Goal: Task Accomplishment & Management: Complete application form

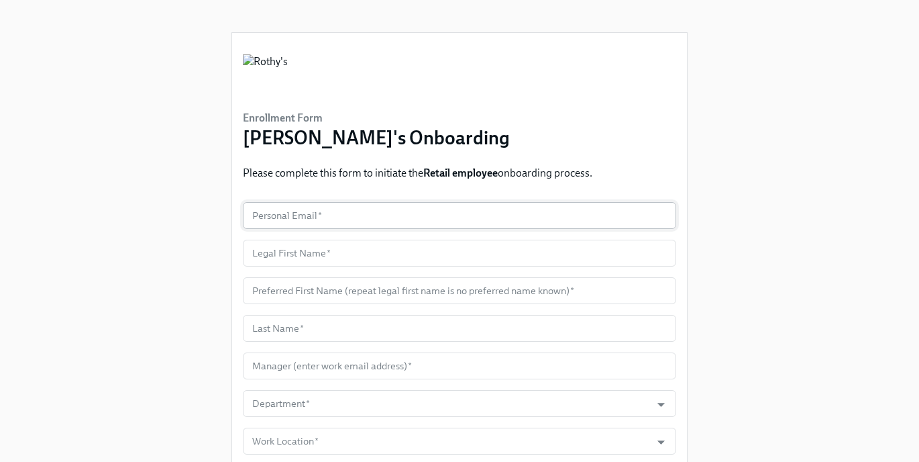
click at [407, 215] on input "text" at bounding box center [460, 215] width 434 height 27
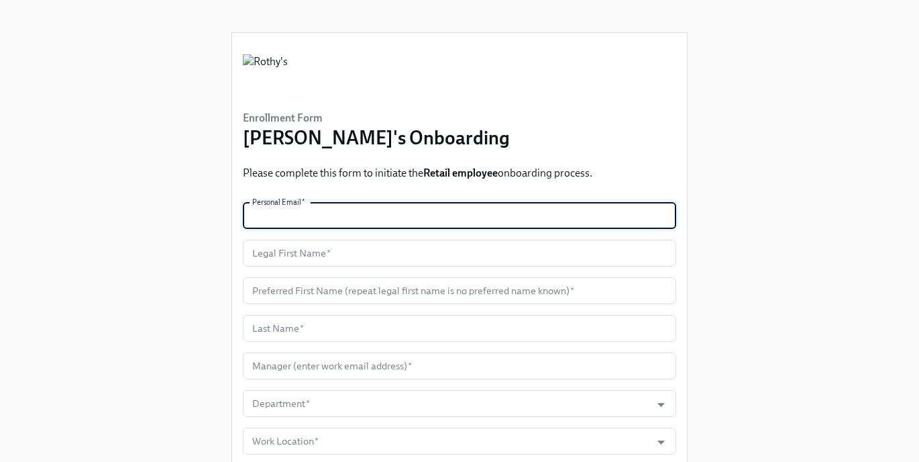
paste input "carpentieryamina@gmail.com"
type input "carpentieryamina@gmail.com"
click at [360, 252] on input "text" at bounding box center [460, 253] width 434 height 27
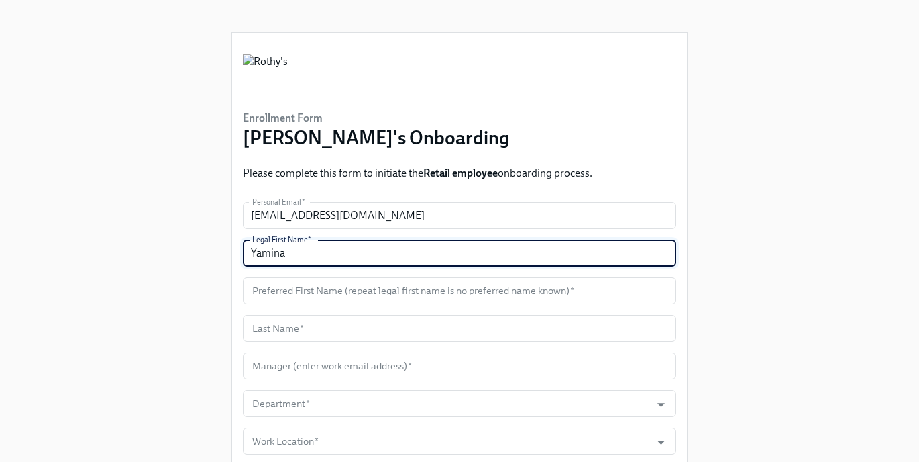
type input "Yamina"
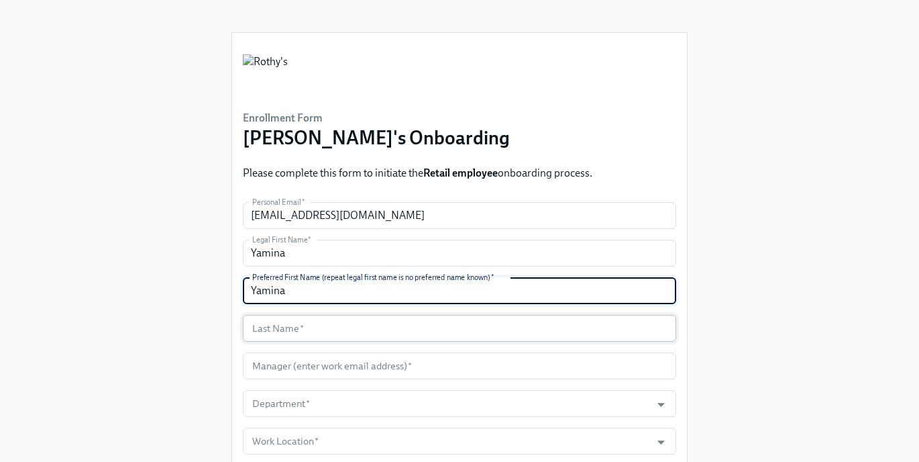
type input "Yamina"
click at [395, 325] on input "text" at bounding box center [460, 328] width 434 height 27
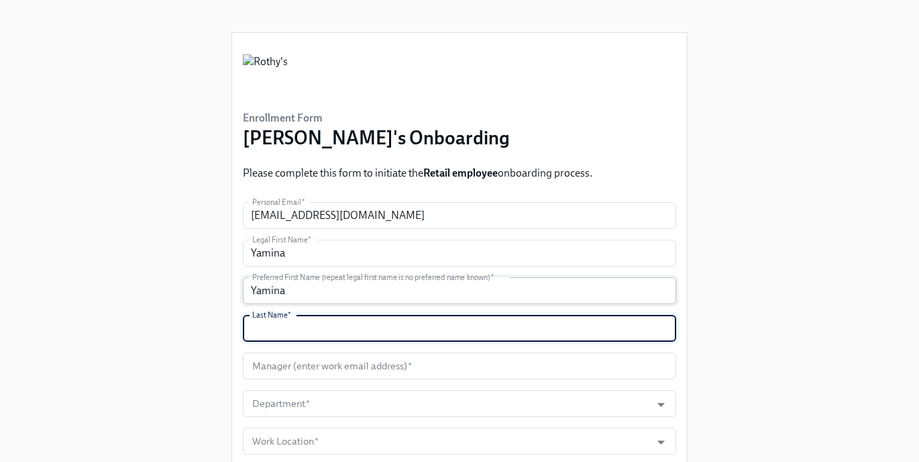
paste input "Carpentier"
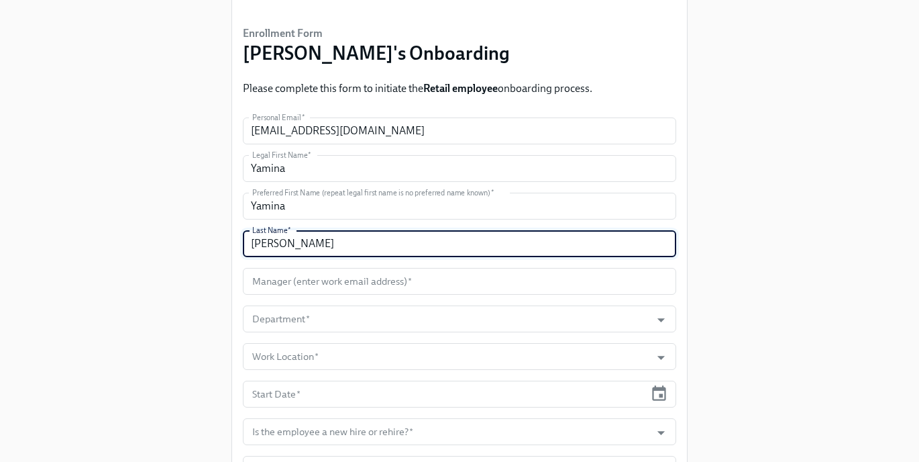
scroll to position [111, 0]
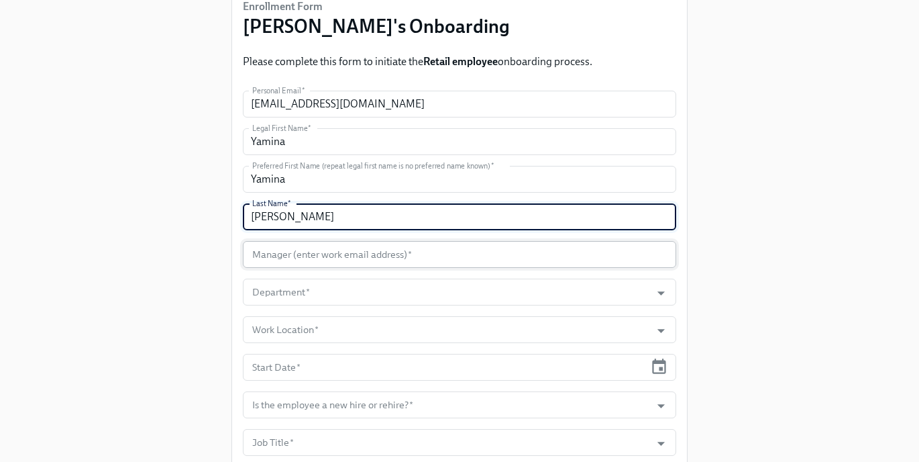
type input "Carpentier"
click at [329, 258] on input "text" at bounding box center [460, 254] width 434 height 27
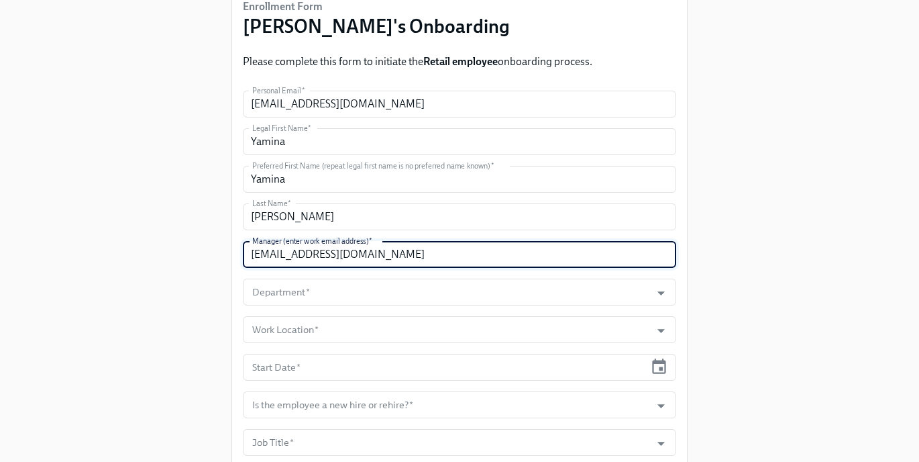
click at [360, 262] on input "amanning@rothys.com" at bounding box center [460, 254] width 434 height 27
paste input "ustin"
type input "austinmanning@rothys.com"
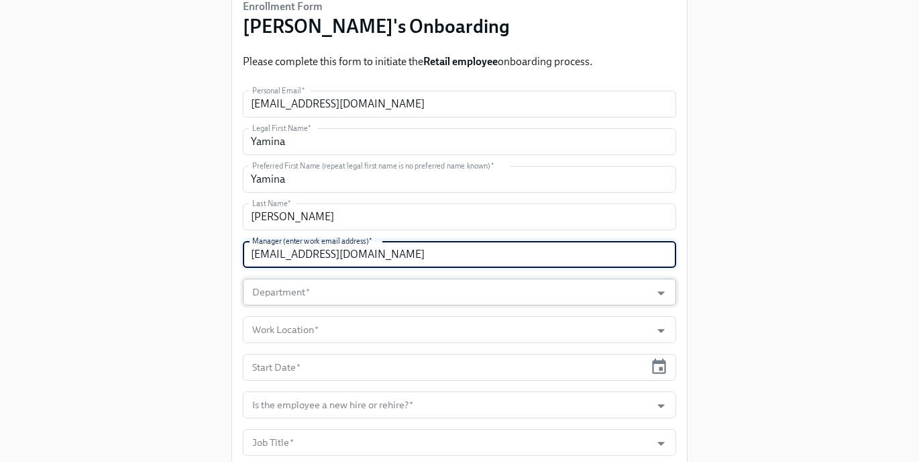
click at [330, 294] on input "Department   *" at bounding box center [447, 291] width 395 height 27
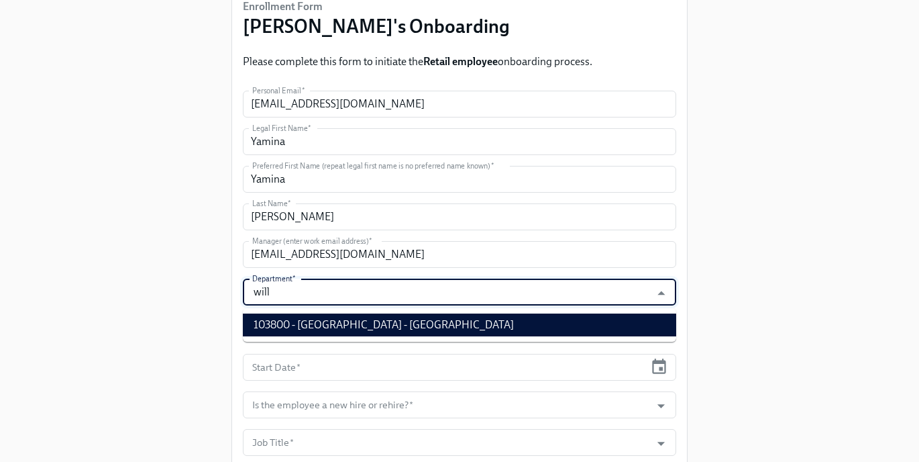
click at [337, 332] on li "103800 - Williamsburg - NY" at bounding box center [460, 324] width 434 height 23
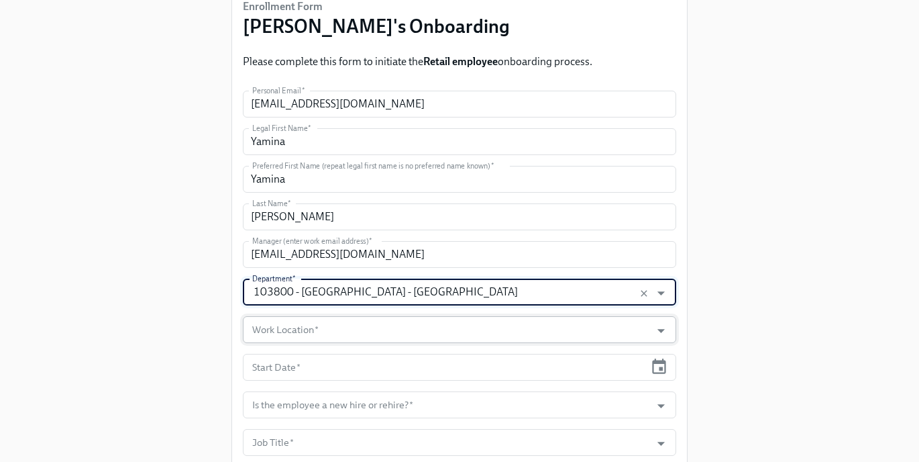
type input "103800 - Williamsburg - NY"
click at [327, 331] on input "Work Location   *" at bounding box center [447, 329] width 395 height 27
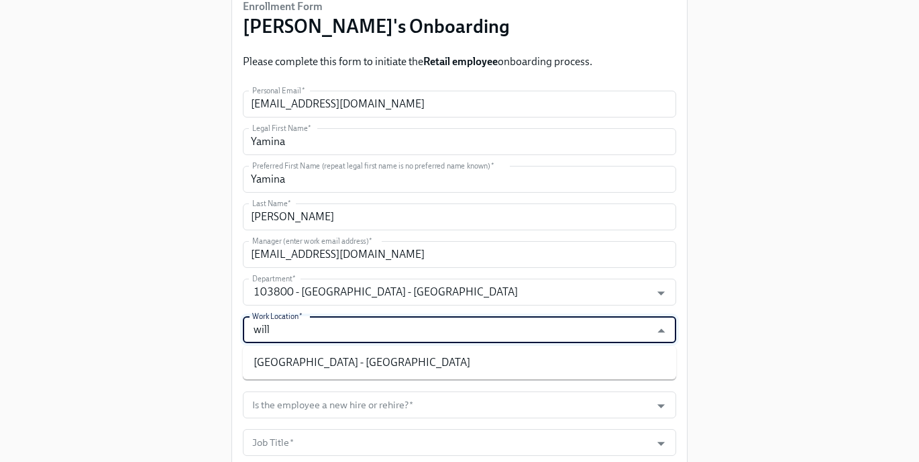
click at [327, 355] on li "Williamsburg - NY" at bounding box center [460, 362] width 434 height 23
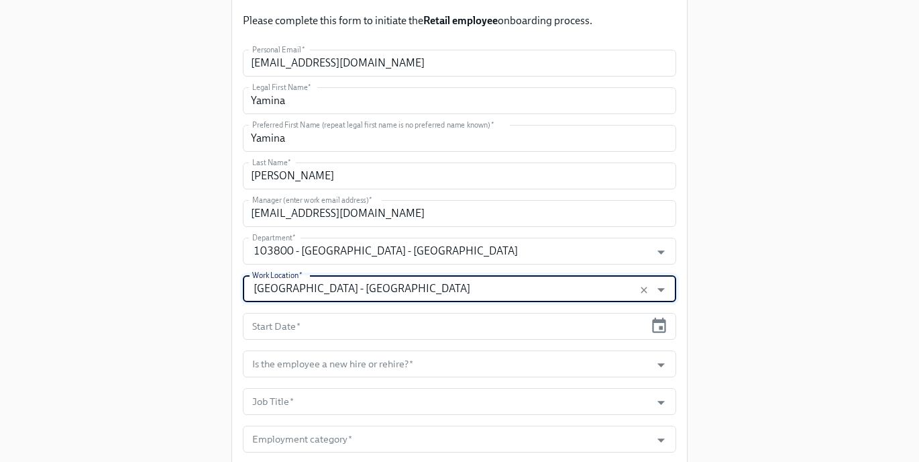
scroll to position [230, 0]
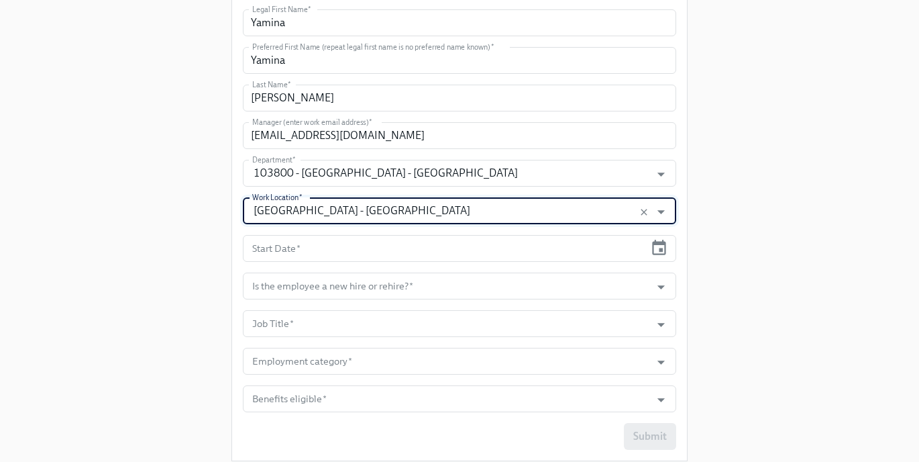
type input "Williamsburg - NY"
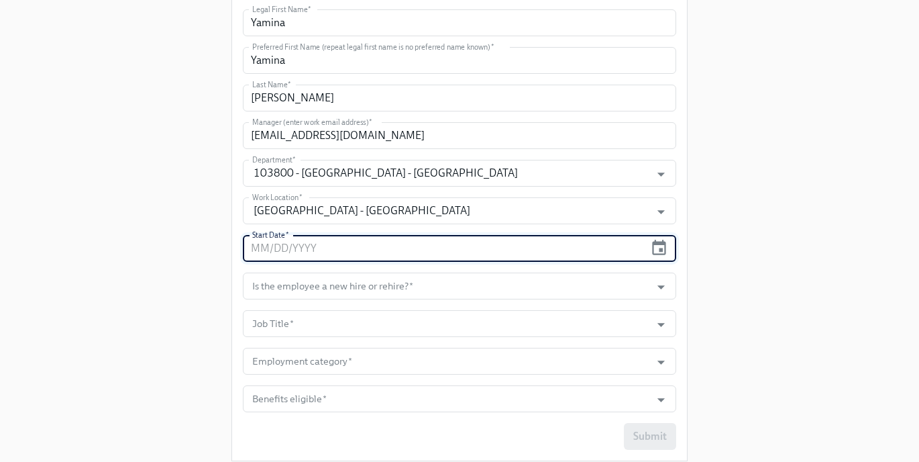
click at [369, 252] on input "text" at bounding box center [444, 248] width 402 height 27
type input "09/17/2025"
click at [368, 287] on input "Is the employee a new hire or rehire?   *" at bounding box center [447, 285] width 395 height 27
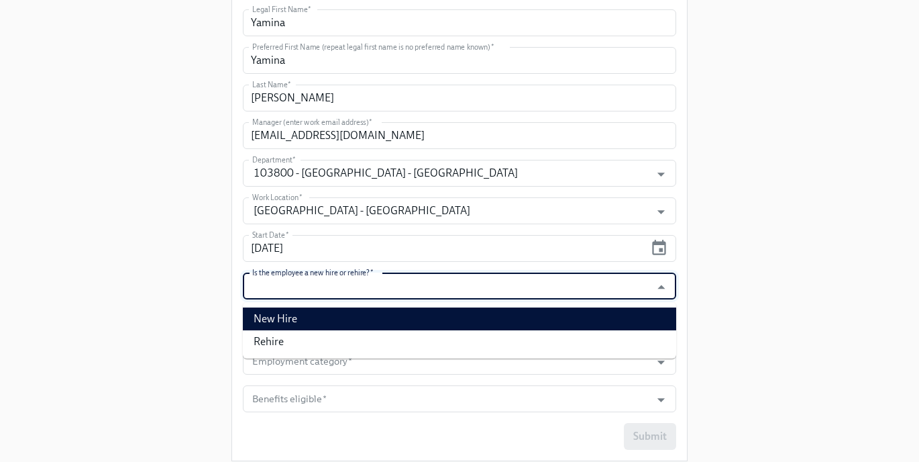
click at [360, 312] on li "New Hire" at bounding box center [460, 318] width 434 height 23
type input "New Hire"
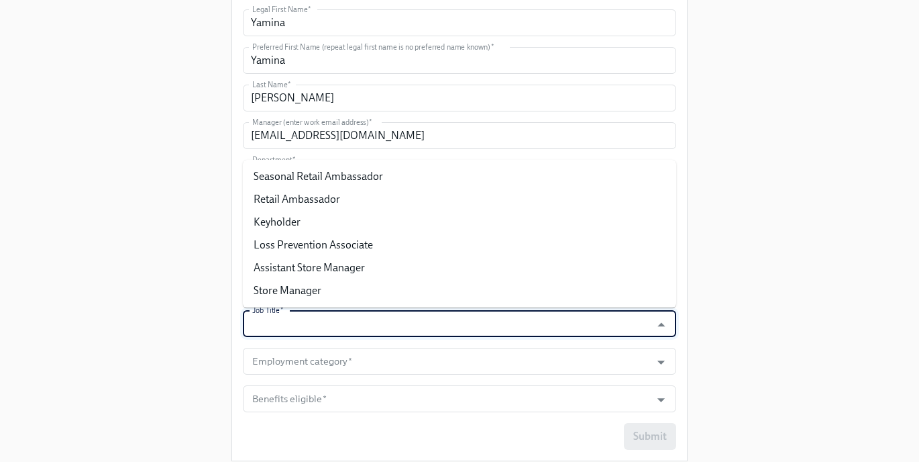
click at [340, 329] on input "Job Title   *" at bounding box center [447, 323] width 395 height 27
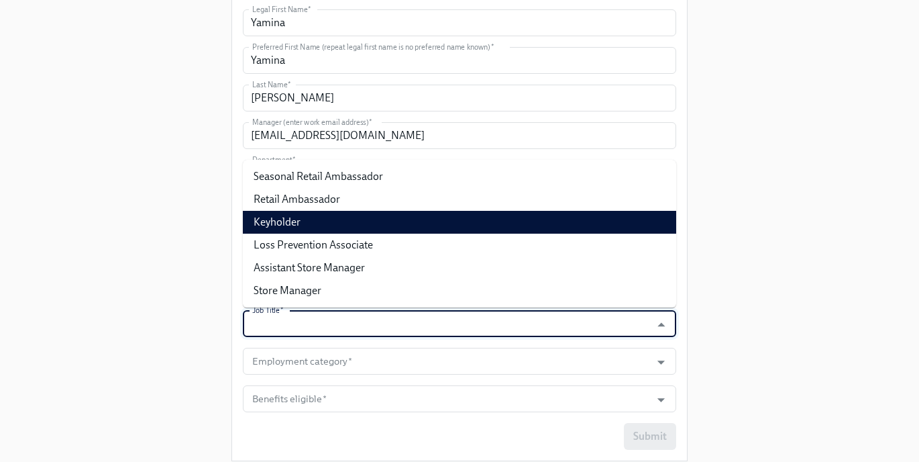
click at [351, 221] on li "Keyholder" at bounding box center [460, 222] width 434 height 23
type input "Keyholder"
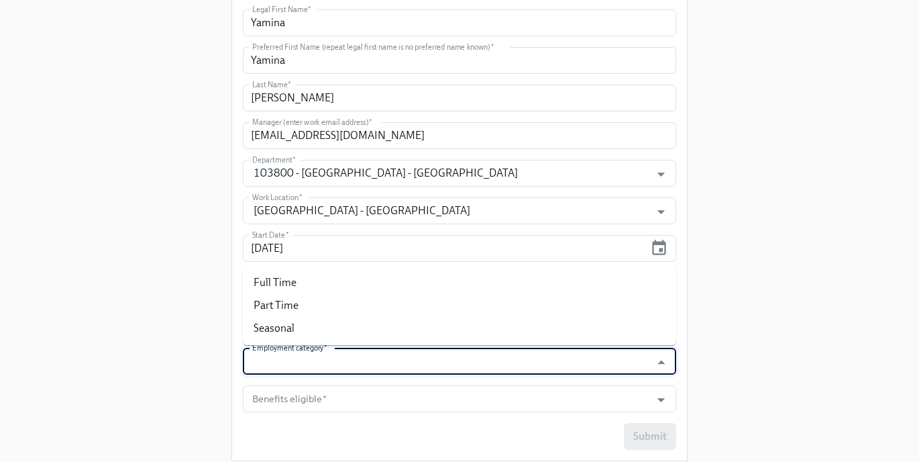
click at [325, 358] on input "Employment category   *" at bounding box center [447, 361] width 395 height 27
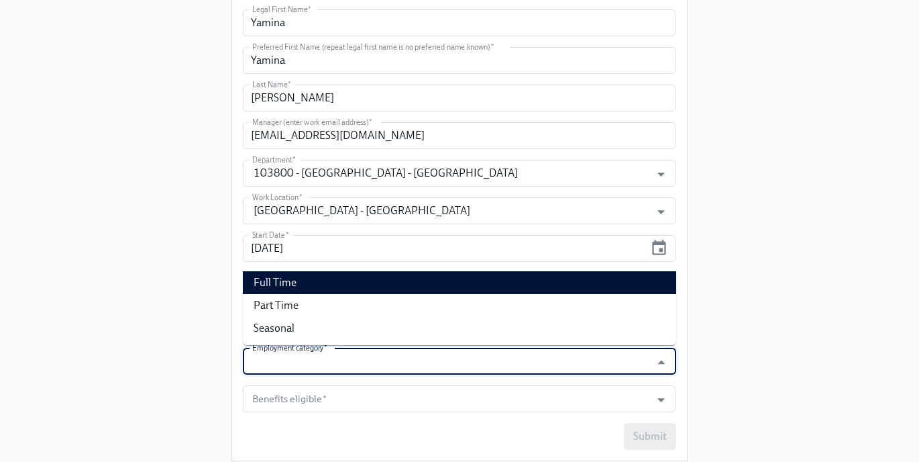
click at [319, 283] on li "Full Time" at bounding box center [460, 282] width 434 height 23
type input "Full Time"
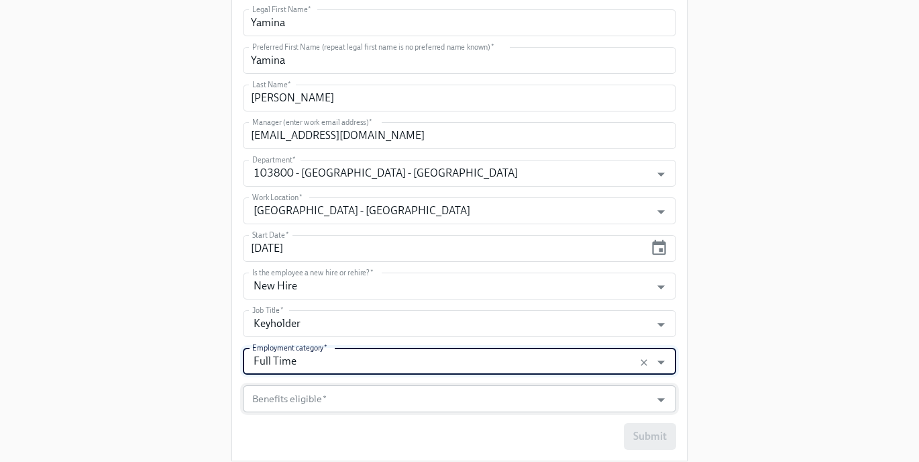
click at [320, 405] on input "Benefits eligible   *" at bounding box center [447, 398] width 395 height 27
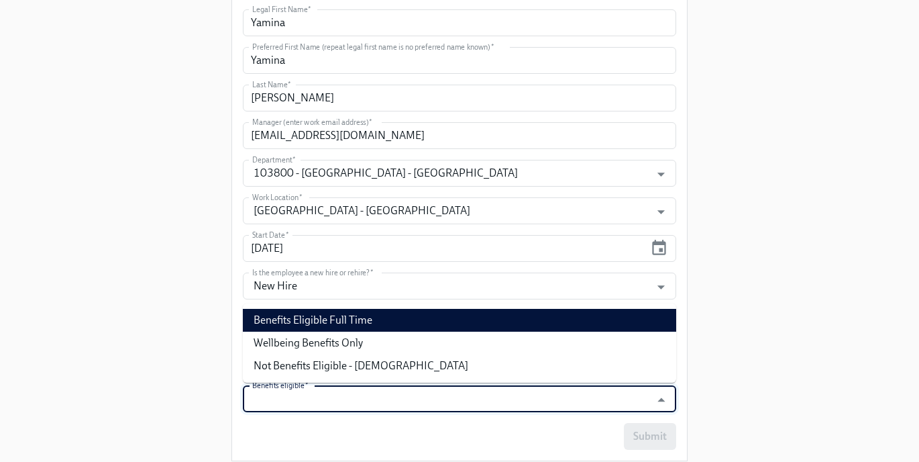
click at [321, 322] on li "Benefits Eligible Full Time" at bounding box center [460, 320] width 434 height 23
type input "Benefits Eligible Full Time"
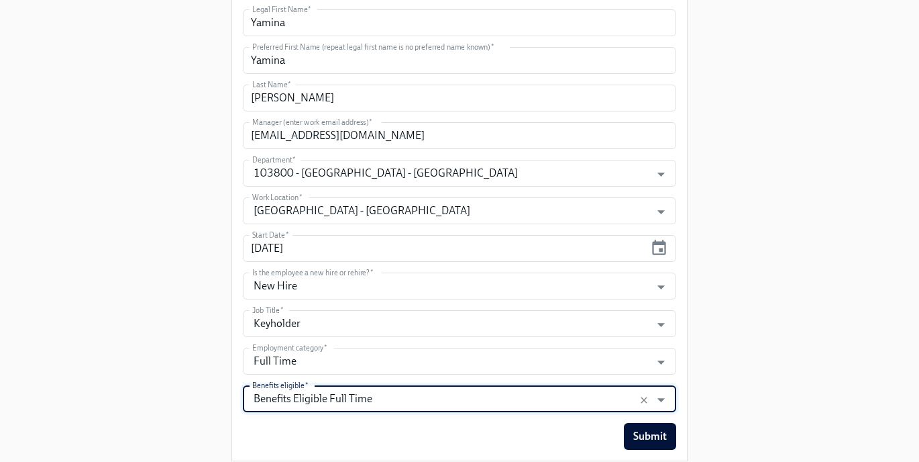
click at [631, 452] on div "Enrollment Form Rothy's Onboarding Please complete this form to initiate the Re…" at bounding box center [459, 132] width 455 height 658
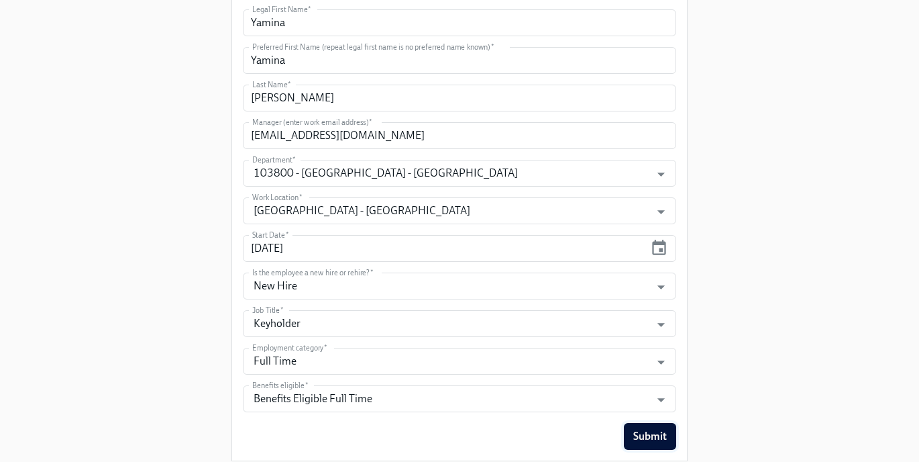
click at [637, 442] on span "Submit" at bounding box center [650, 435] width 34 height 13
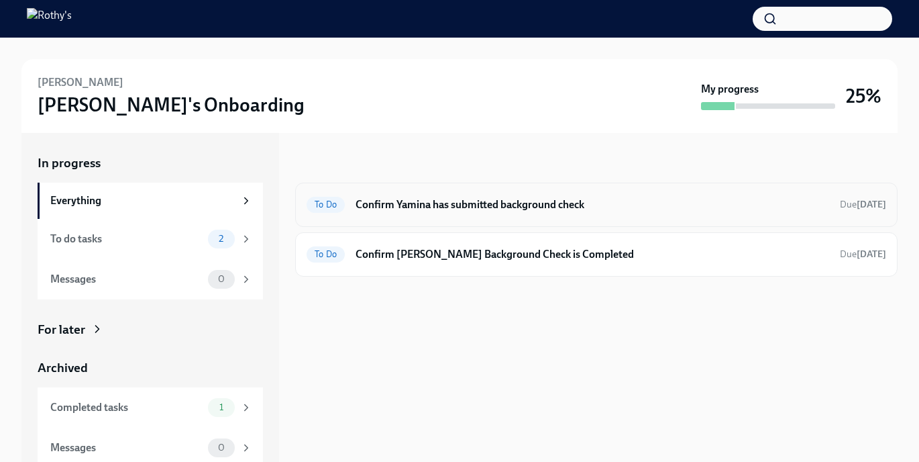
click at [450, 205] on h6 "Confirm Yamina has submitted background check" at bounding box center [593, 204] width 474 height 15
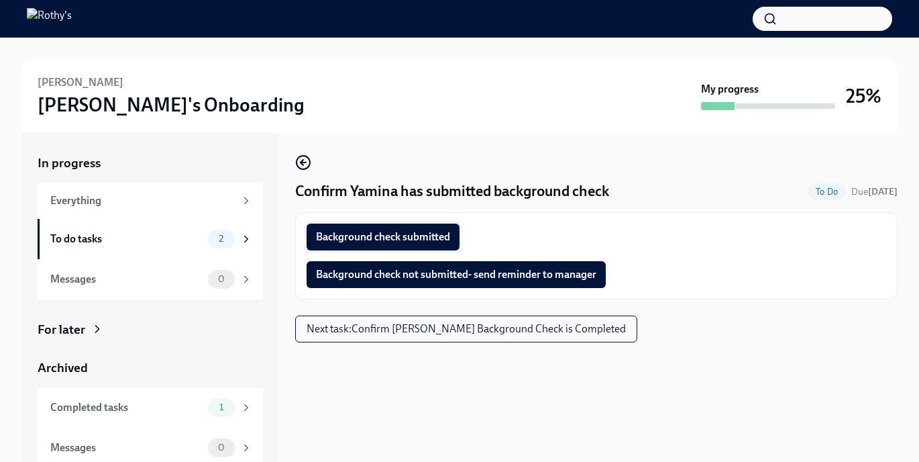
click at [351, 240] on span "Background check submitted" at bounding box center [383, 236] width 134 height 13
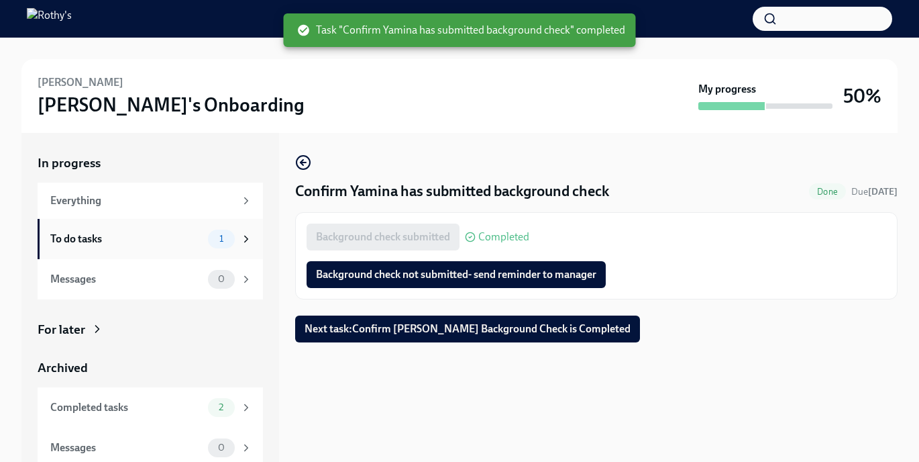
click at [190, 240] on div "To do tasks" at bounding box center [126, 239] width 152 height 15
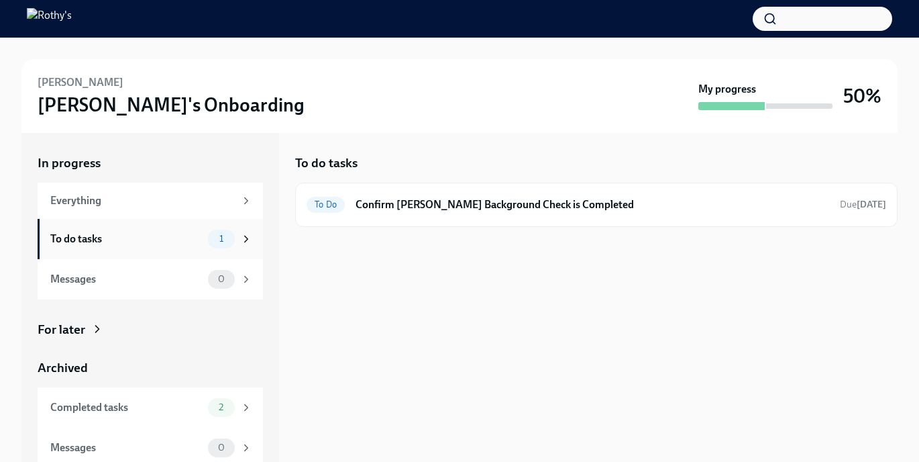
click at [169, 228] on div "To do tasks 1" at bounding box center [150, 239] width 225 height 40
